Goal: Communication & Community: Answer question/provide support

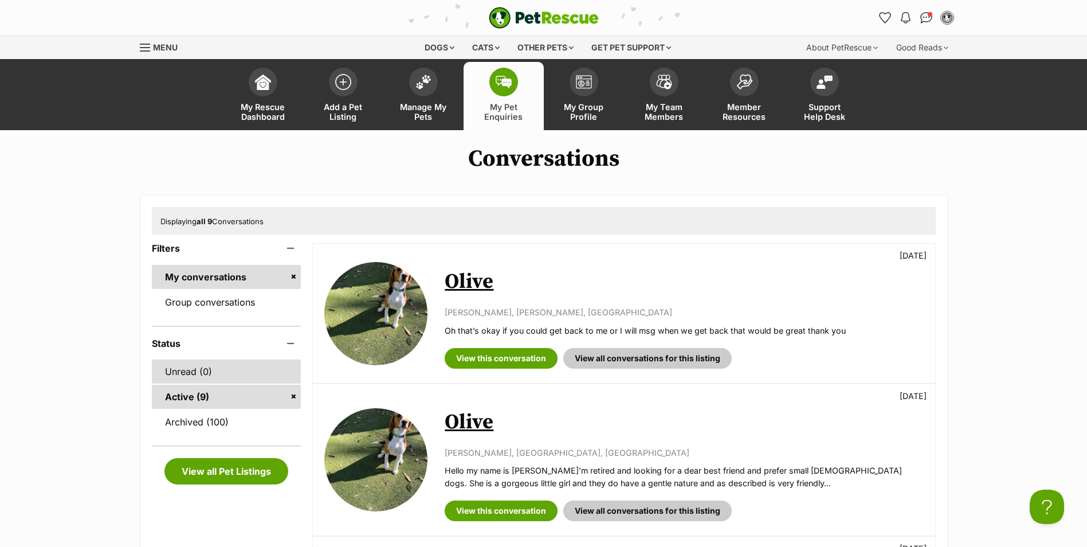
click at [196, 376] on link "Unread (0)" at bounding box center [227, 371] width 150 height 24
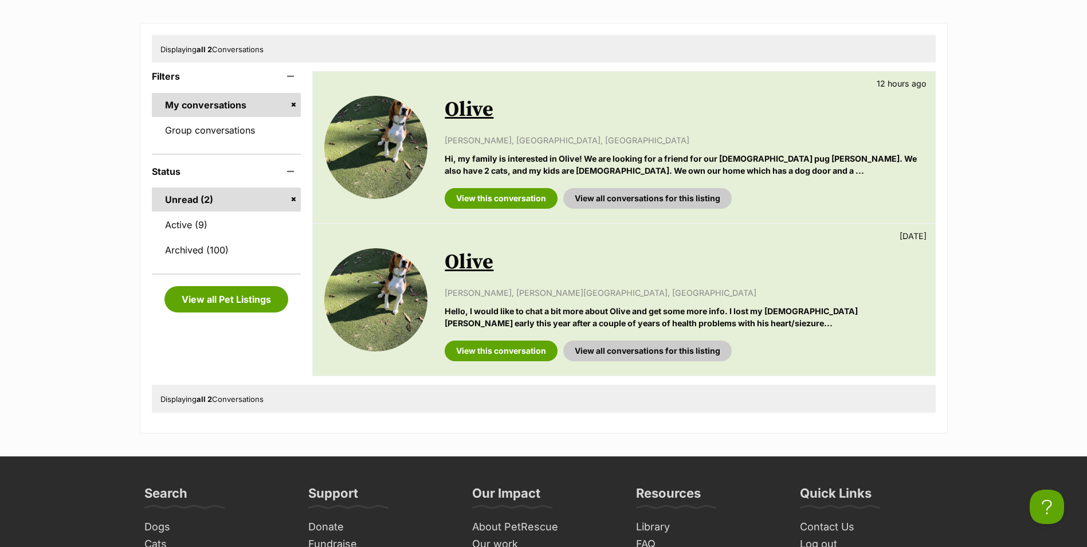
click at [460, 262] on link "Olive" at bounding box center [469, 262] width 49 height 26
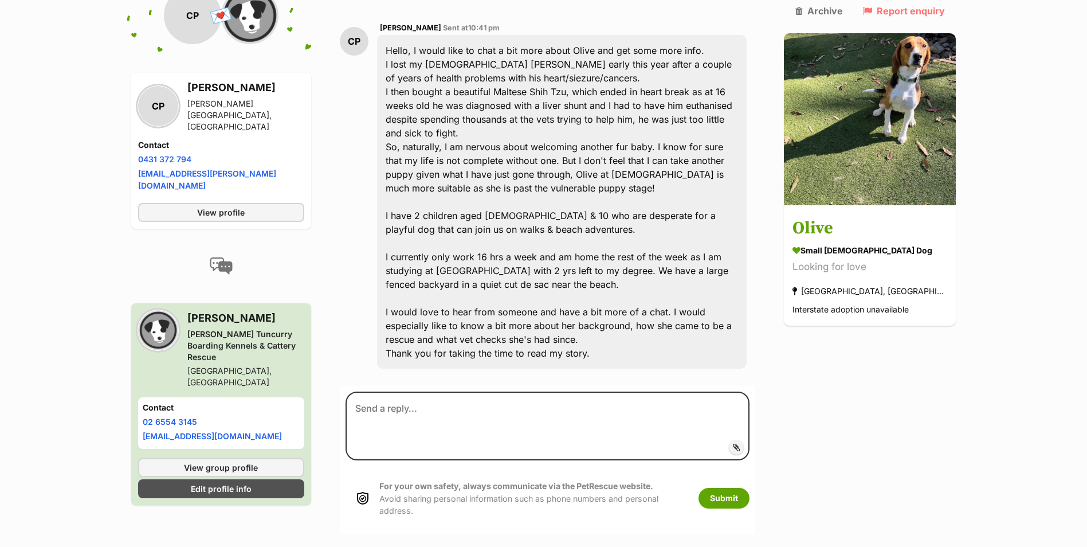
scroll to position [337, 0]
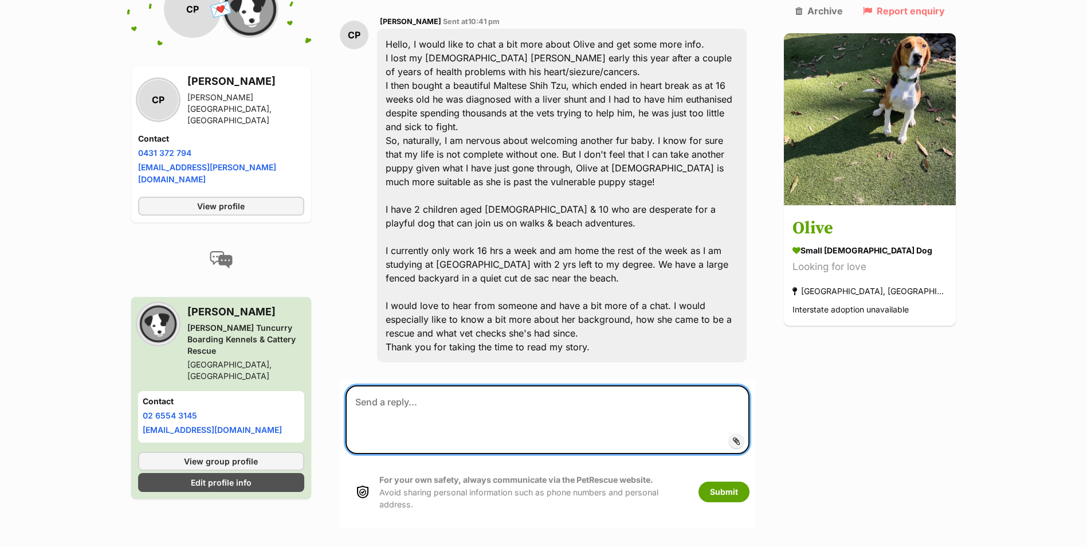
click at [434, 385] on textarea at bounding box center [548, 419] width 405 height 69
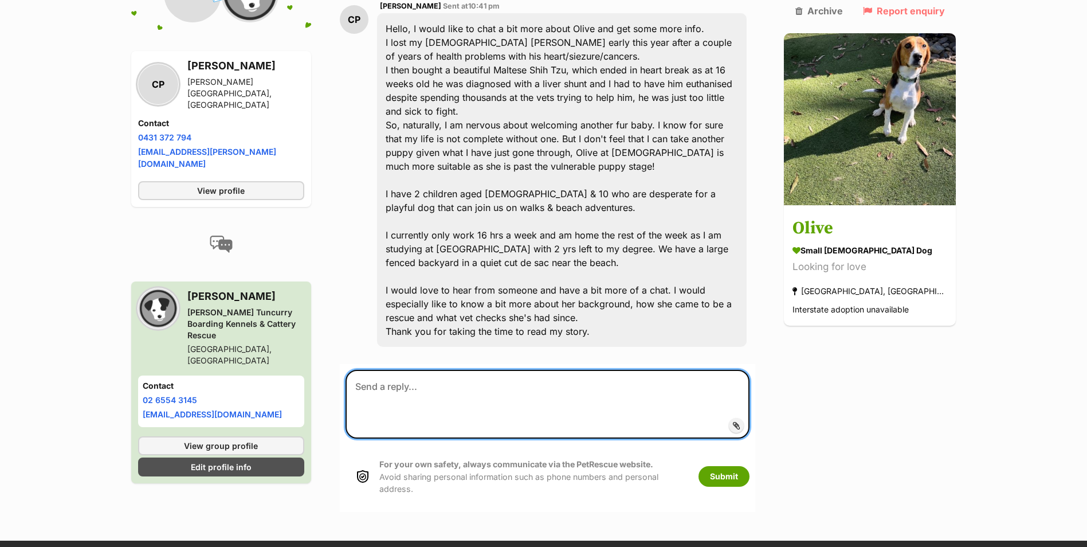
scroll to position [359, 0]
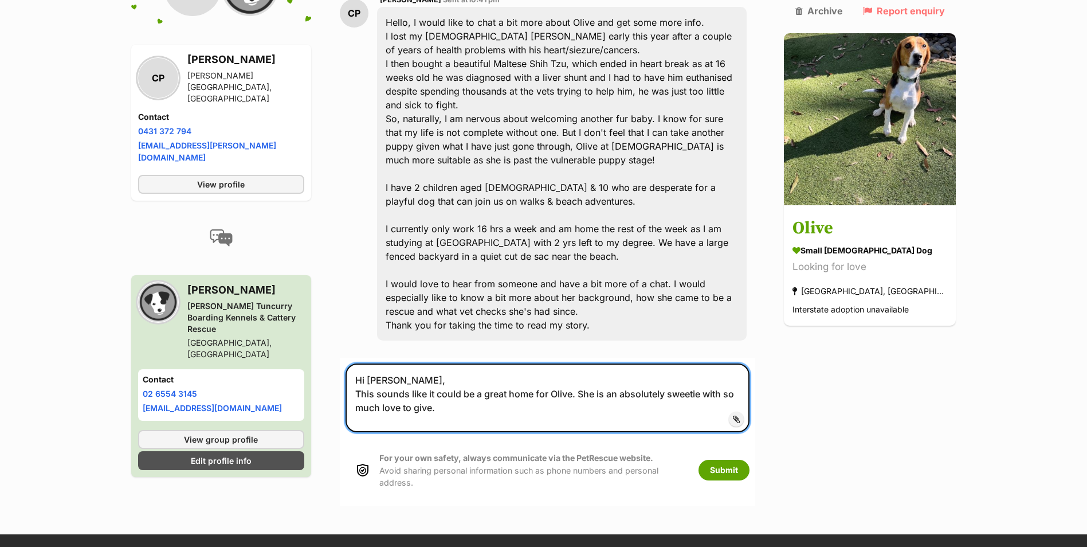
click at [532, 374] on textarea "Hi Chantelle, This sounds like it could be a great home for Olive. She is an ab…" at bounding box center [548, 397] width 405 height 69
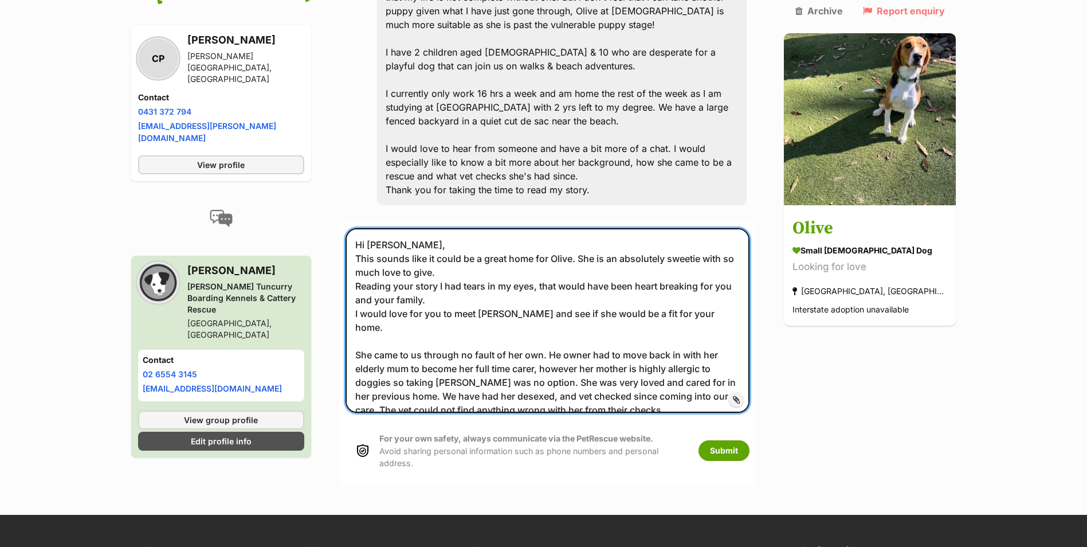
scroll to position [473, 0]
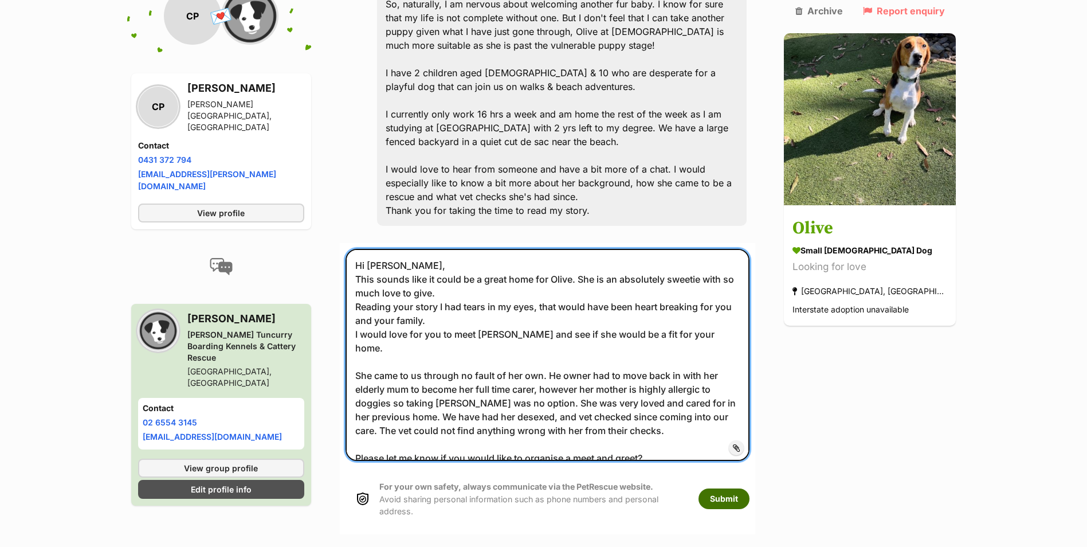
type textarea "Hi Chantelle, This sounds like it could be a great home for Olive. She is an ab…"
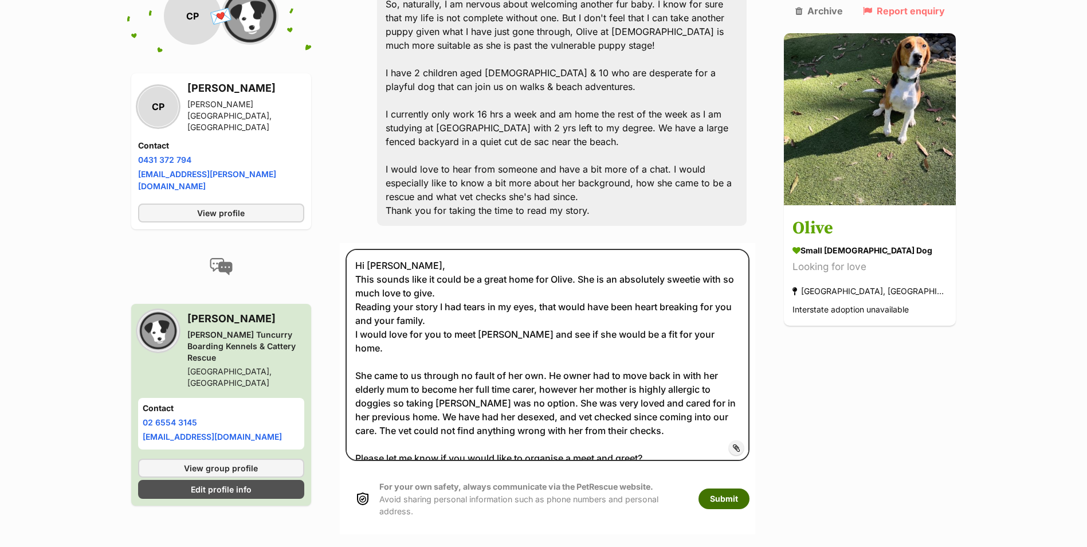
click at [749, 488] on button "Submit" at bounding box center [723, 498] width 51 height 21
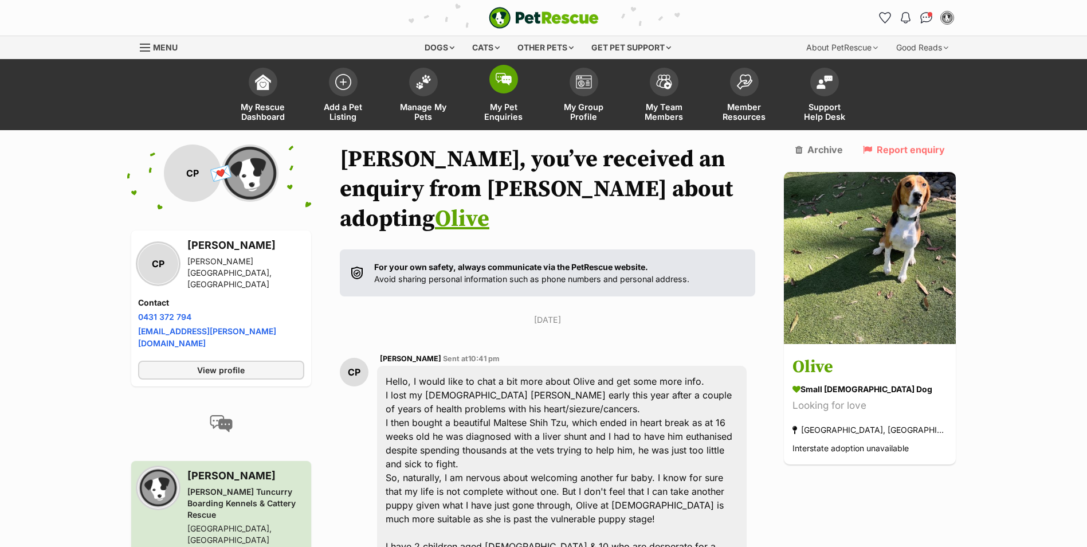
click at [507, 82] on img at bounding box center [504, 79] width 16 height 13
